Goal: Complete application form: Complete application form

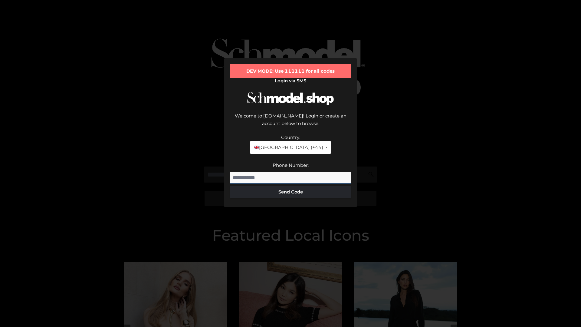
click at [291, 172] on input "Phone Number:" at bounding box center [290, 178] width 121 height 12
type input "**********"
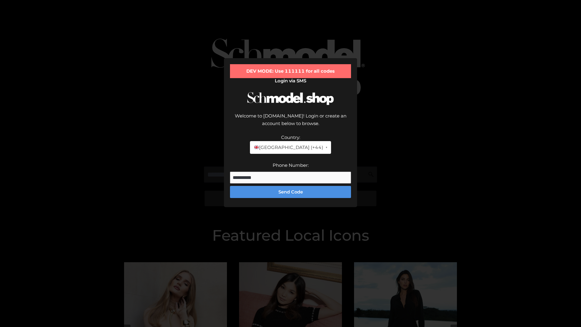
click at [291, 186] on button "Send Code" at bounding box center [290, 192] width 121 height 12
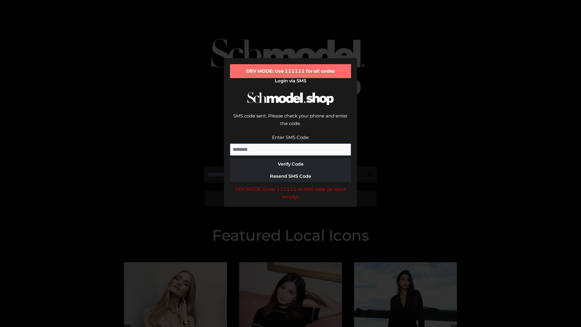
click at [291, 143] on input "Enter SMS Code:" at bounding box center [290, 149] width 121 height 12
type input "******"
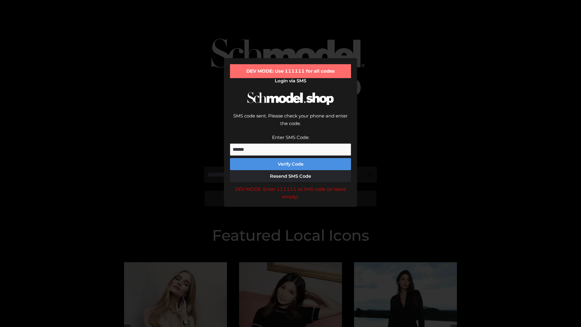
click at [291, 158] on button "Verify Code" at bounding box center [290, 164] width 121 height 12
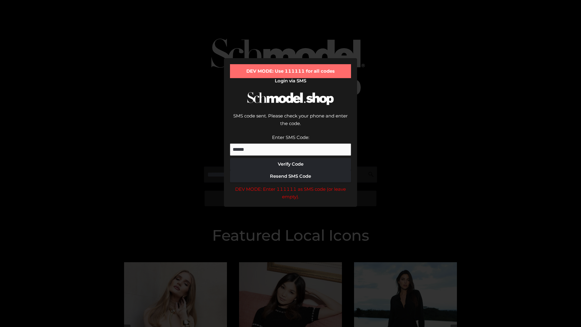
click at [291, 185] on div "DEV MODE: Enter 111111 as SMS code (or leave empty)." at bounding box center [290, 192] width 121 height 15
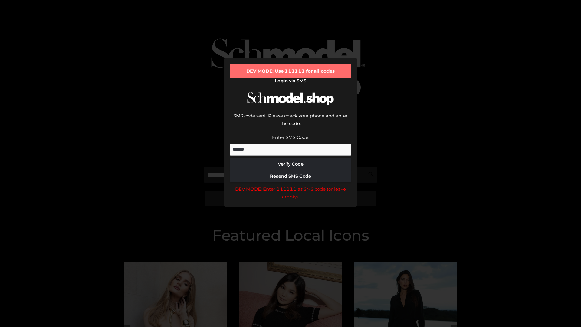
click at [291, 185] on div "DEV MODE: Enter 111111 as SMS code (or leave empty)." at bounding box center [290, 192] width 121 height 15
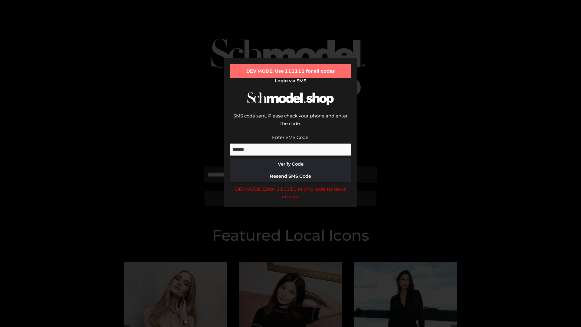
click at [291, 185] on div "DEV MODE: Enter 111111 as SMS code (or leave empty)." at bounding box center [290, 192] width 121 height 15
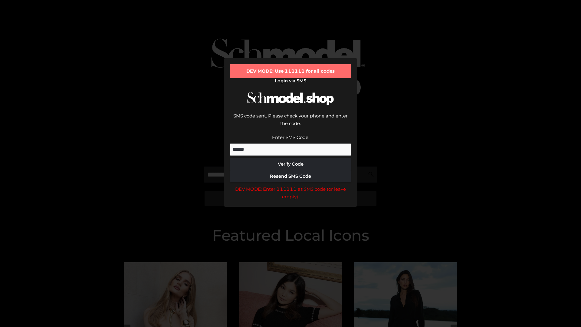
click at [291, 185] on div "DEV MODE: Enter 111111 as SMS code (or leave empty)." at bounding box center [290, 192] width 121 height 15
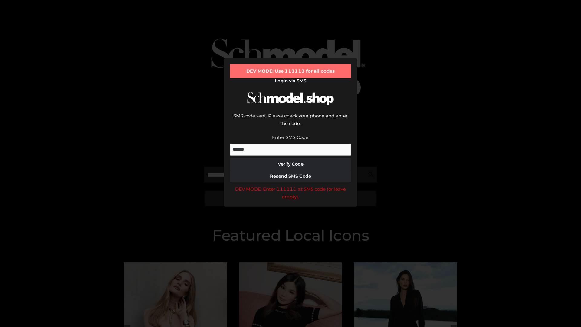
click at [291, 185] on div "DEV MODE: Enter 111111 as SMS code (or leave empty)." at bounding box center [290, 192] width 121 height 15
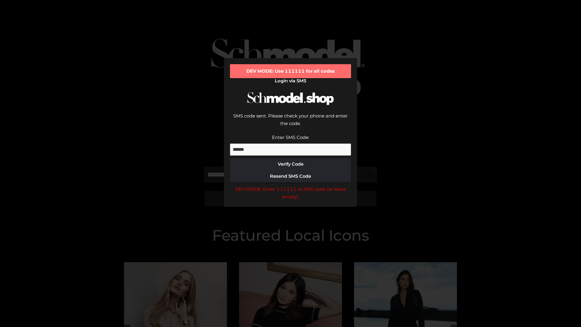
click at [291, 185] on div "DEV MODE: Enter 111111 as SMS code (or leave empty)." at bounding box center [290, 192] width 121 height 15
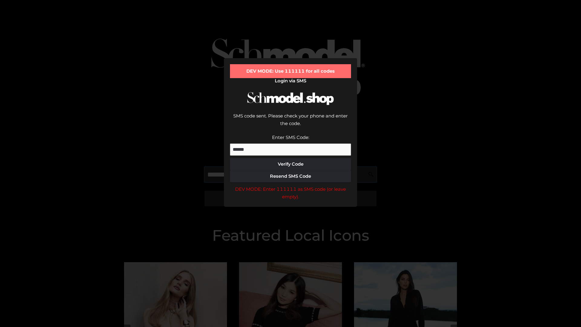
scroll to position [0, 31]
click at [291, 185] on div "DEV MODE: Enter 111111 as SMS code (or leave empty)." at bounding box center [290, 192] width 121 height 15
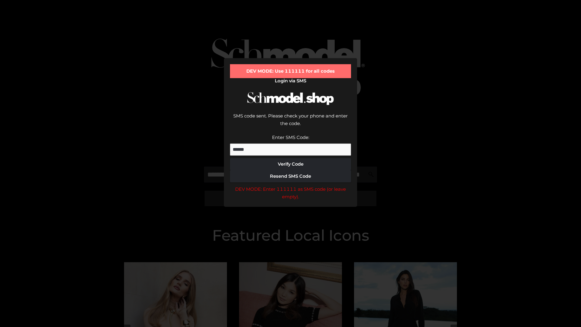
click at [291, 185] on div "DEV MODE: Enter 111111 as SMS code (or leave empty)." at bounding box center [290, 192] width 121 height 15
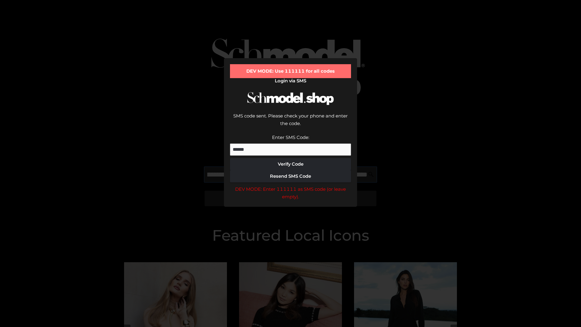
scroll to position [0, 66]
click at [291, 185] on div "DEV MODE: Enter 111111 as SMS code (or leave empty)." at bounding box center [290, 192] width 121 height 15
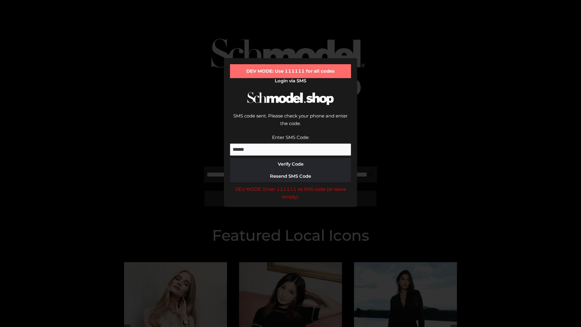
click at [291, 185] on div "DEV MODE: Enter 111111 as SMS code (or leave empty)." at bounding box center [290, 192] width 121 height 15
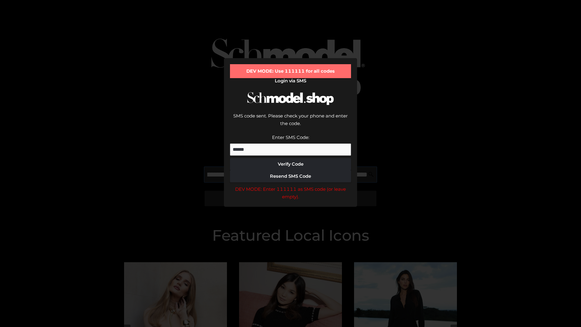
scroll to position [0, 103]
click at [291, 185] on div "DEV MODE: Enter 111111 as SMS code (or leave empty)." at bounding box center [290, 192] width 121 height 15
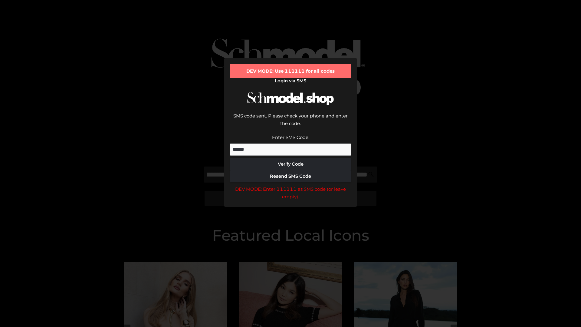
click at [291, 185] on div "DEV MODE: Enter 111111 as SMS code (or leave empty)." at bounding box center [290, 192] width 121 height 15
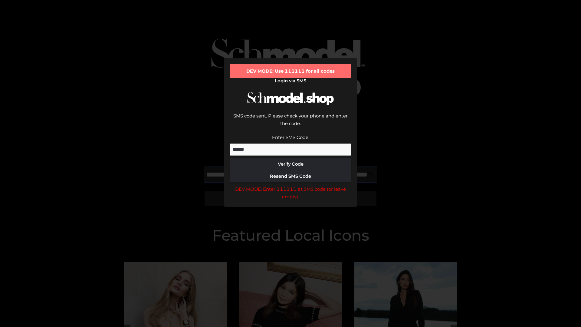
scroll to position [0, 141]
click at [291, 185] on div "DEV MODE: Enter 111111 as SMS code (or leave empty)." at bounding box center [290, 192] width 121 height 15
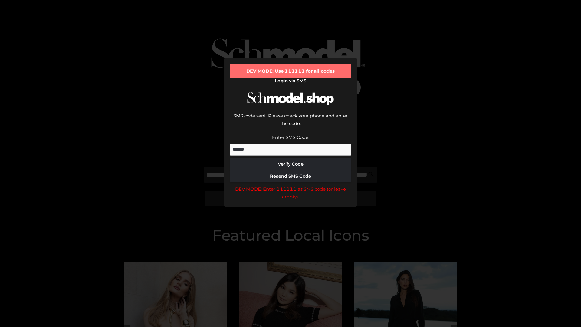
click at [291, 185] on div "DEV MODE: Enter 111111 as SMS code (or leave empty)." at bounding box center [290, 192] width 121 height 15
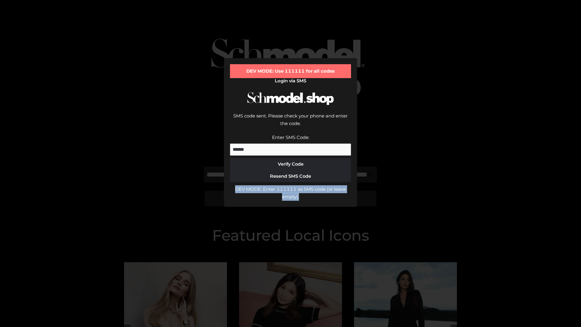
scroll to position [0, 0]
type input "**********"
